Goal: Task Accomplishment & Management: Use online tool/utility

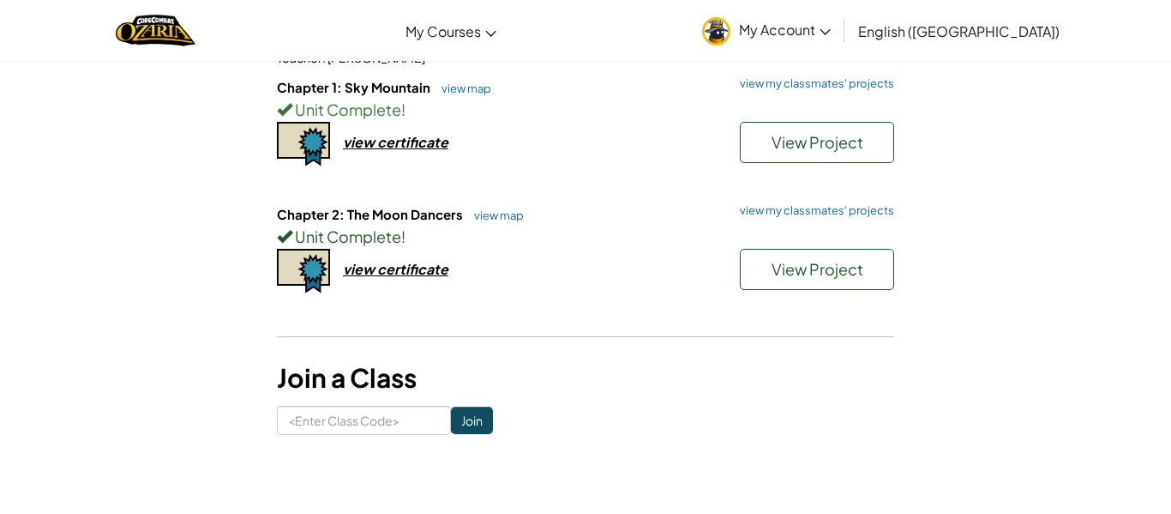
scroll to position [186, 0]
click at [779, 274] on span "View Project" at bounding box center [818, 268] width 92 height 20
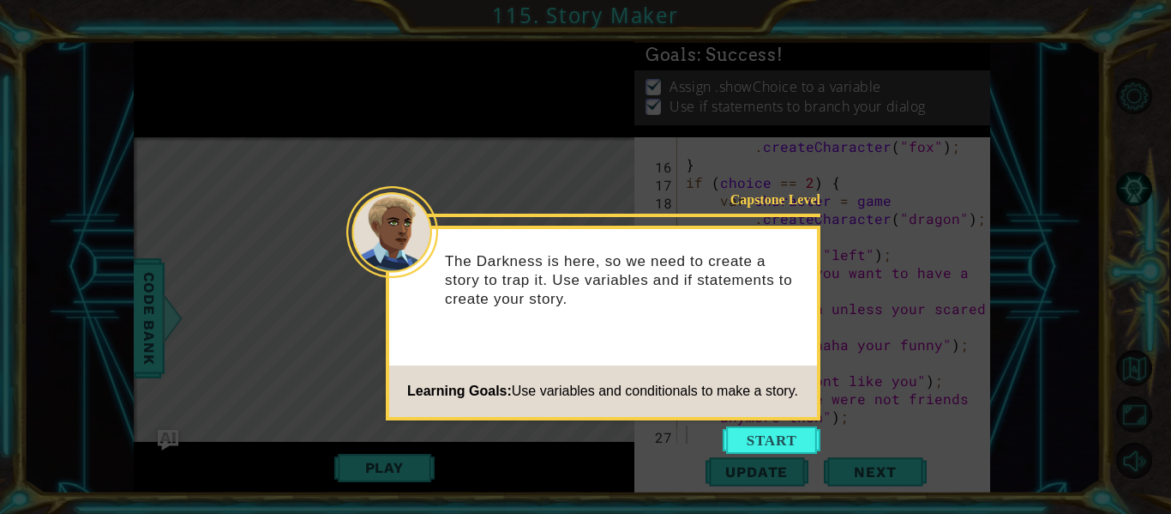
scroll to position [306, 0]
click at [772, 432] on button "Start" at bounding box center [772, 439] width 98 height 27
